Goal: Task Accomplishment & Management: Manage account settings

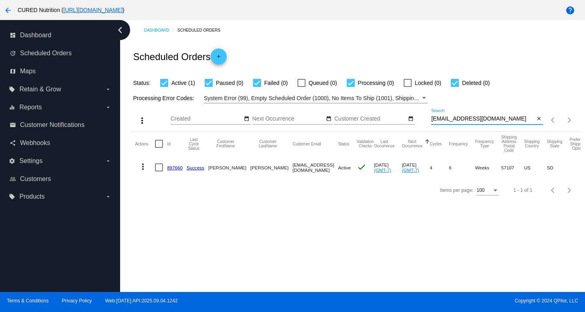
click at [468, 118] on input "[EMAIL_ADDRESS][DOMAIN_NAME]" at bounding box center [482, 119] width 103 height 6
click at [459, 118] on input "[EMAIL_ADDRESS][DOMAIN_NAME]" at bounding box center [482, 119] width 103 height 6
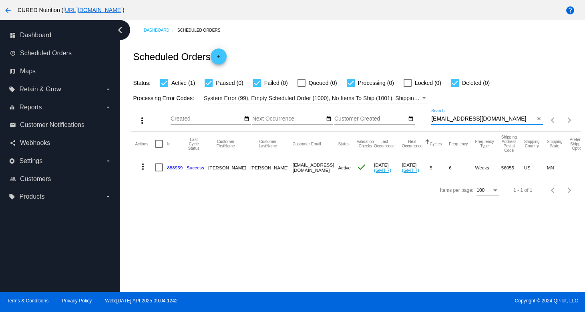
click at [459, 118] on input "[EMAIL_ADDRESS][DOMAIN_NAME]" at bounding box center [482, 119] width 103 height 6
paste input "nacsfloyd@g"
click at [465, 120] on input "[EMAIL_ADDRESS][DOMAIN_NAME]" at bounding box center [482, 119] width 103 height 6
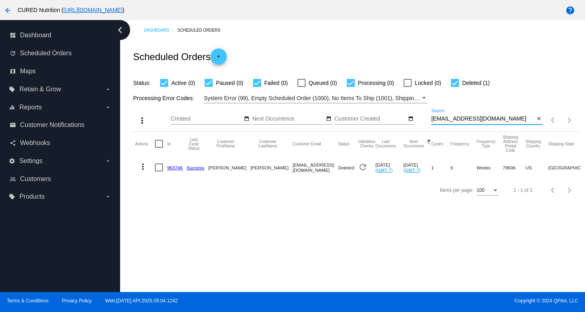
click at [465, 120] on input "[EMAIL_ADDRESS][DOMAIN_NAME]" at bounding box center [482, 119] width 103 height 6
paste input "ce.[PERSON_NAME]"
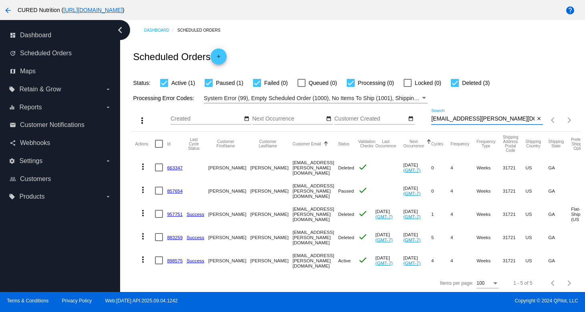
scroll to position [3, 0]
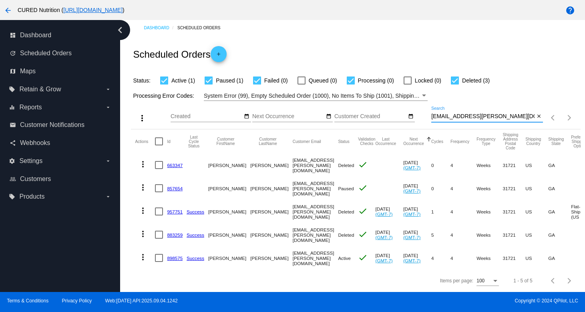
type input "[EMAIL_ADDRESS][PERSON_NAME][DOMAIN_NAME]"
click at [176, 257] on link "898575" at bounding box center [175, 257] width 16 height 5
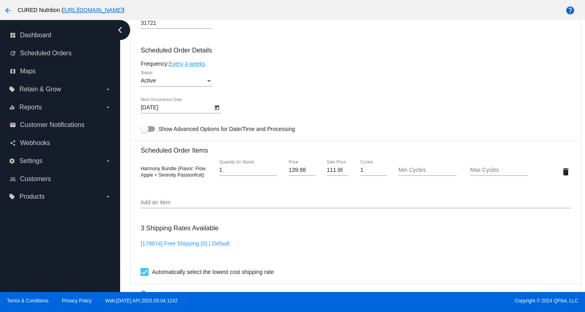
scroll to position [458, 0]
click at [197, 206] on input "Add an item" at bounding box center [356, 203] width 430 height 6
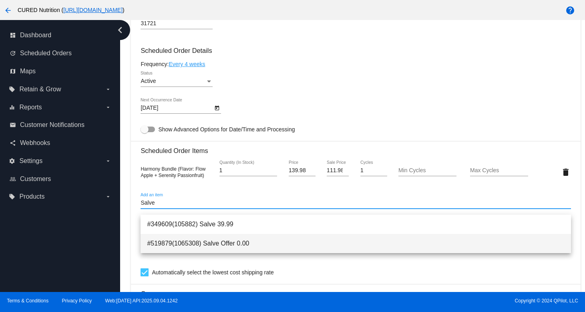
type input "Salve"
click at [236, 242] on span "#519879(1065308) Salve Offer 0.00" at bounding box center [355, 243] width 417 height 19
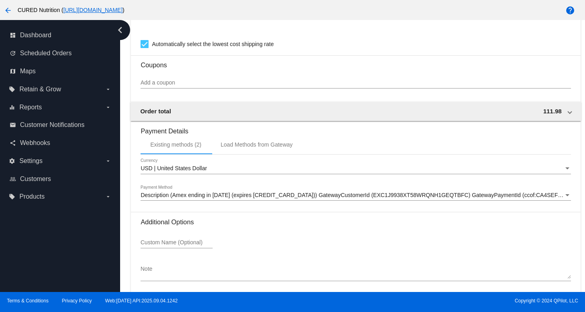
scroll to position [749, 0]
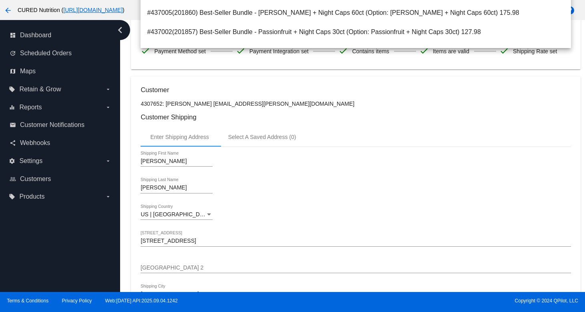
scroll to position [0, 0]
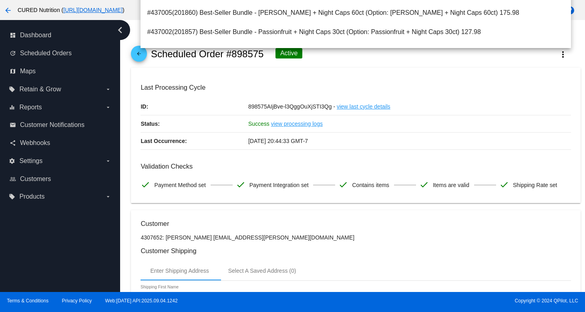
click at [141, 57] on mat-icon "arrow_back" at bounding box center [139, 56] width 10 height 10
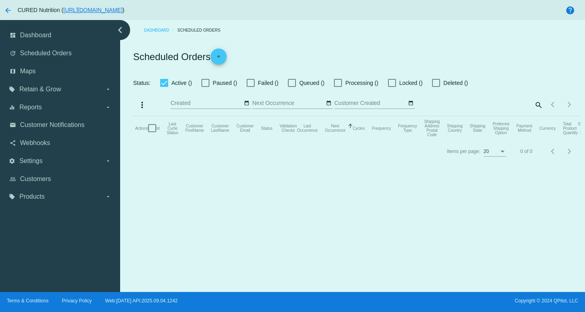
checkbox input "true"
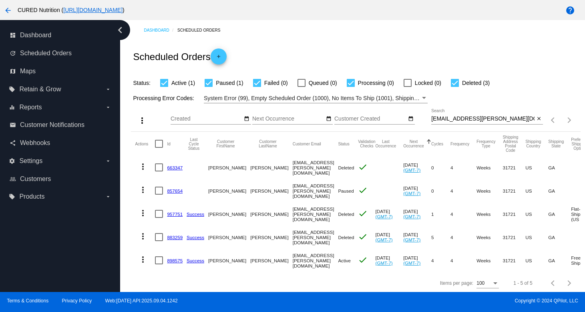
click at [457, 119] on input "[EMAIL_ADDRESS][PERSON_NAME][DOMAIN_NAME]" at bounding box center [482, 119] width 103 height 6
paste input "jennifersorbera"
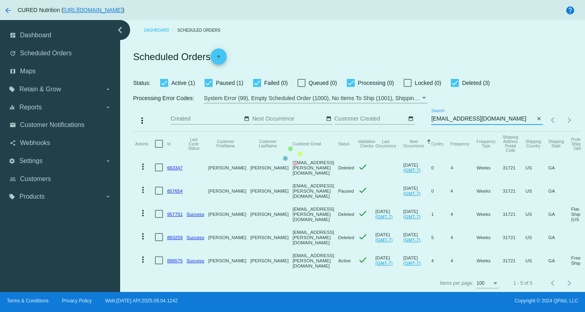
type input "[EMAIL_ADDRESS][DOMAIN_NAME]"
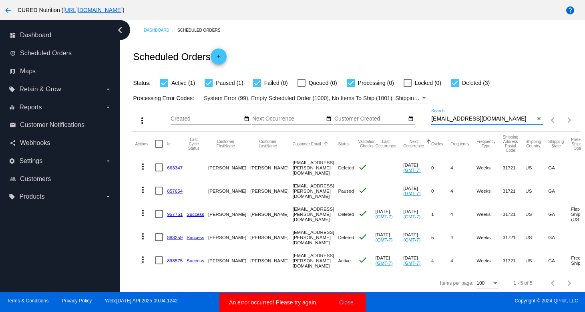
scroll to position [3, 0]
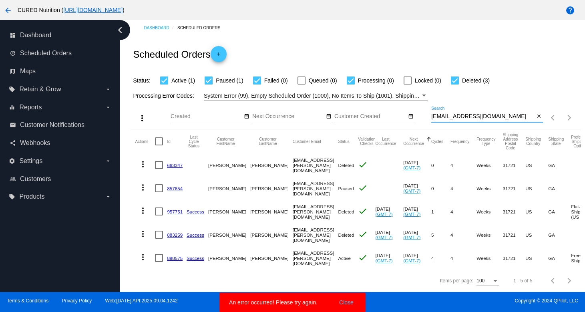
click at [482, 116] on input "[EMAIL_ADDRESS][DOMAIN_NAME]" at bounding box center [482, 116] width 103 height 6
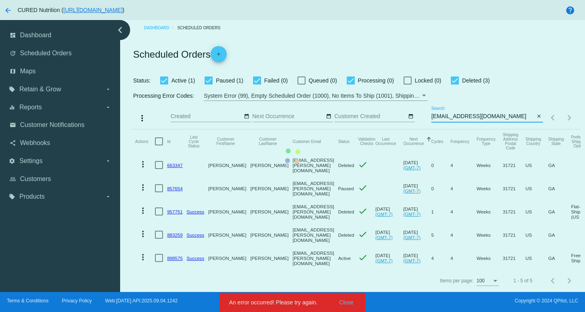
scroll to position [0, 0]
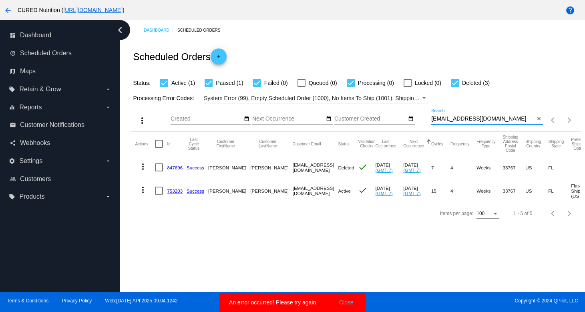
click at [174, 193] on link "753203" at bounding box center [175, 190] width 16 height 5
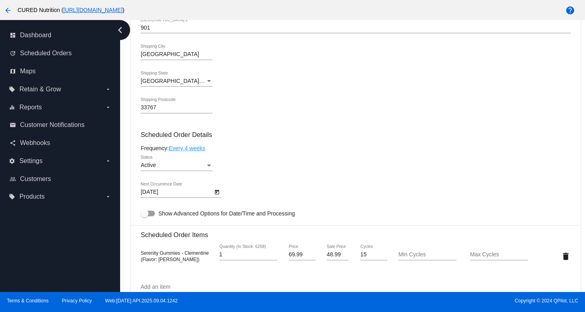
scroll to position [467, 0]
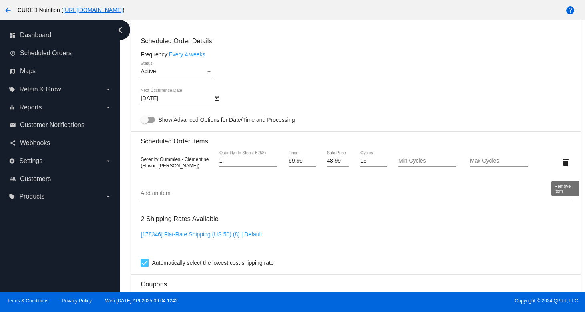
click at [567, 165] on mat-icon "delete" at bounding box center [566, 163] width 10 height 10
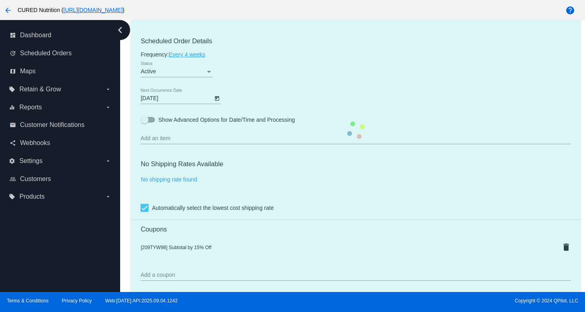
scroll to position [484, 0]
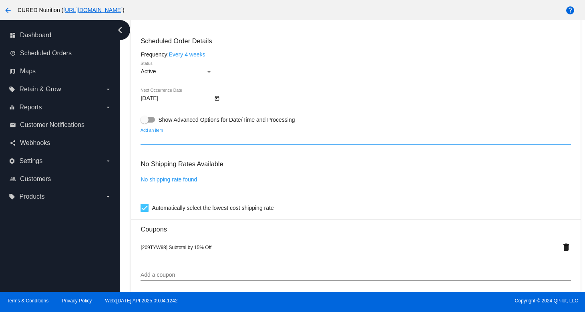
click at [197, 142] on input "Add an item" at bounding box center [356, 138] width 430 height 6
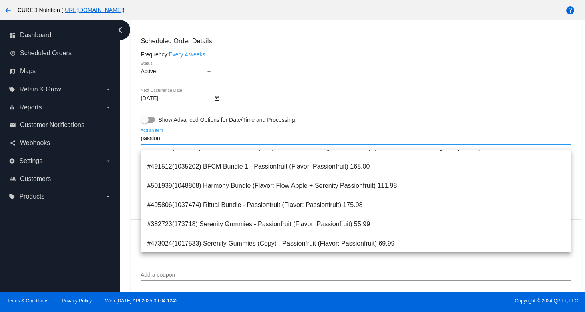
scroll to position [76, 0]
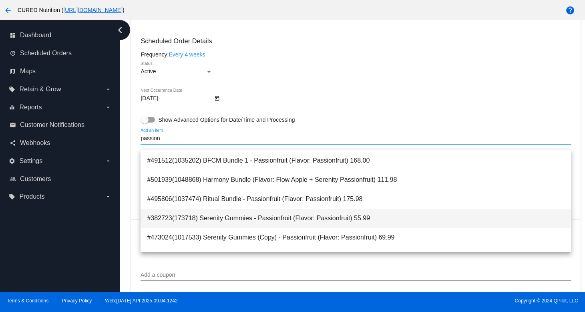
type input "passion"
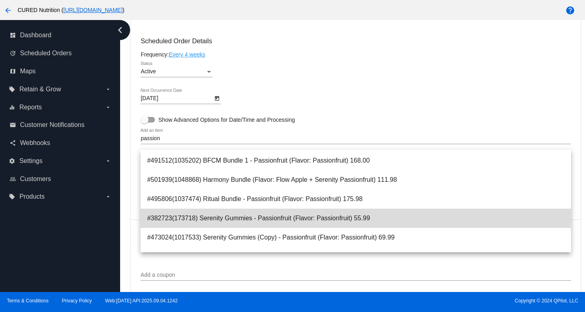
click at [245, 215] on span "#382723(173718) Serenity Gummies - Passionfruit (Flavor: Passionfruit) 55.99" at bounding box center [355, 218] width 417 height 19
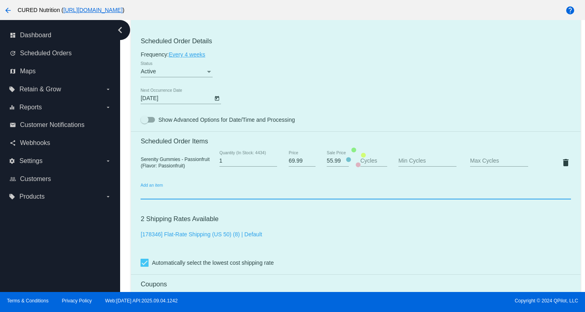
scroll to position [467, 0]
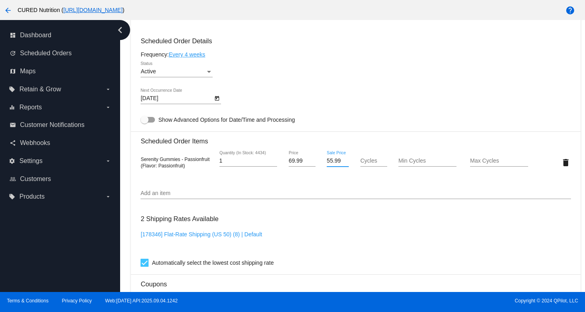
click at [331, 164] on input "55.99" at bounding box center [338, 161] width 22 height 6
type input "48.99"
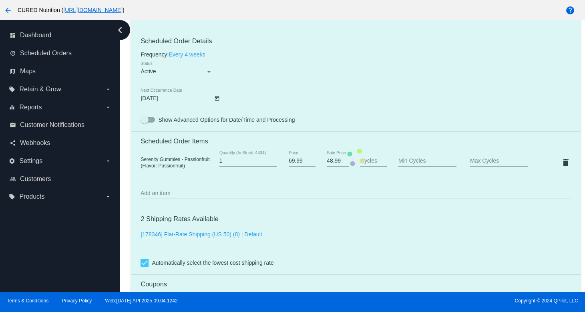
click at [124, 193] on div "Dashboard Scheduled Orders arrow_back Scheduled Order #753203 Active more_vert …" at bounding box center [352, 156] width 465 height 272
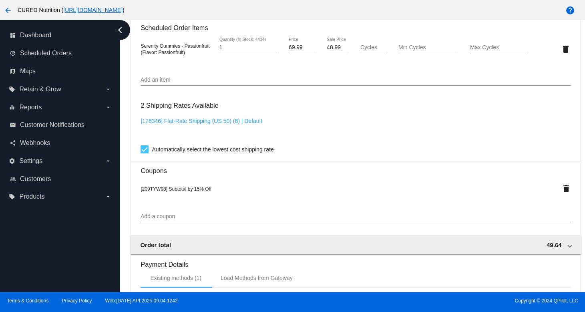
scroll to position [754, 0]
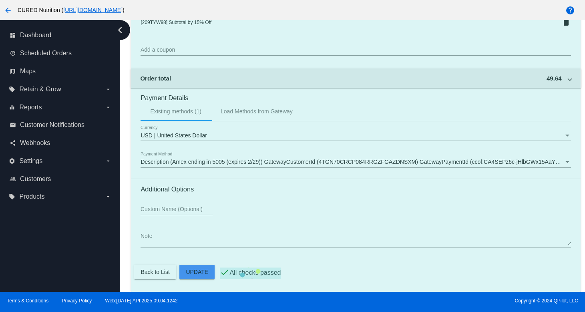
scroll to position [609, 0]
